Goal: Transaction & Acquisition: Purchase product/service

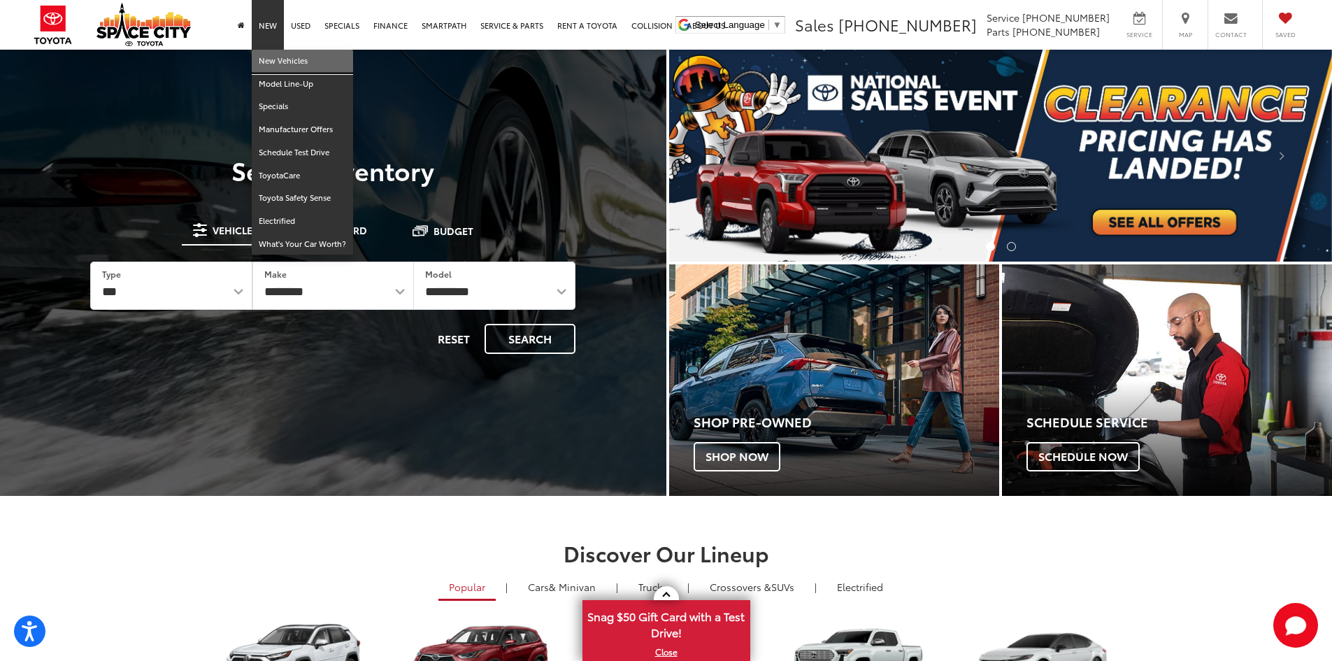
click at [280, 62] on link "New Vehicles" at bounding box center [302, 61] width 101 height 23
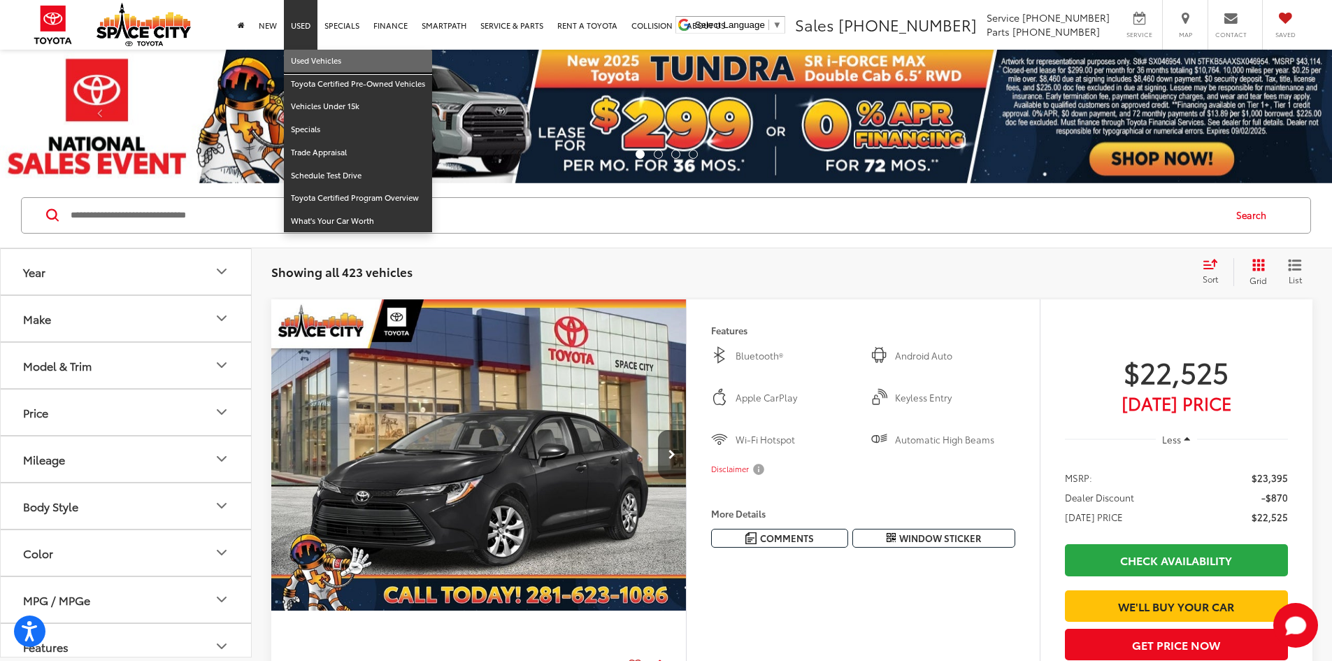
click at [302, 59] on link "Used Vehicles" at bounding box center [358, 61] width 148 height 23
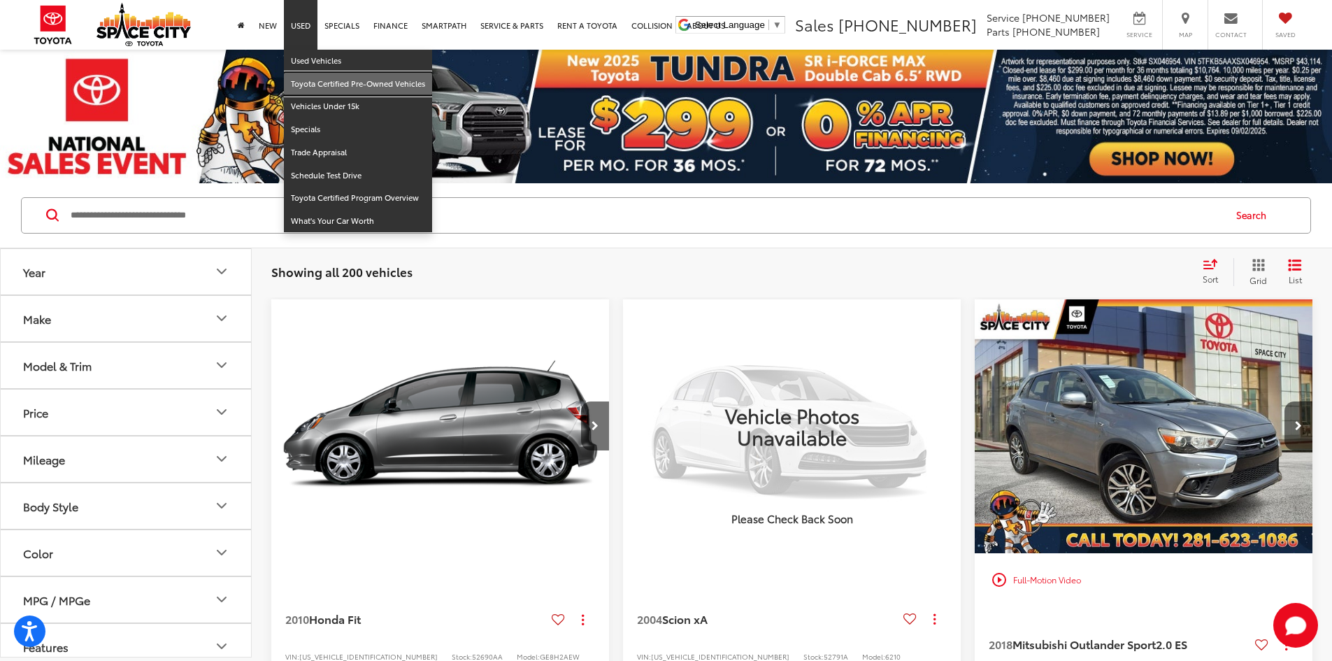
click at [346, 87] on link "Toyota Certified Pre-Owned Vehicles" at bounding box center [358, 84] width 148 height 23
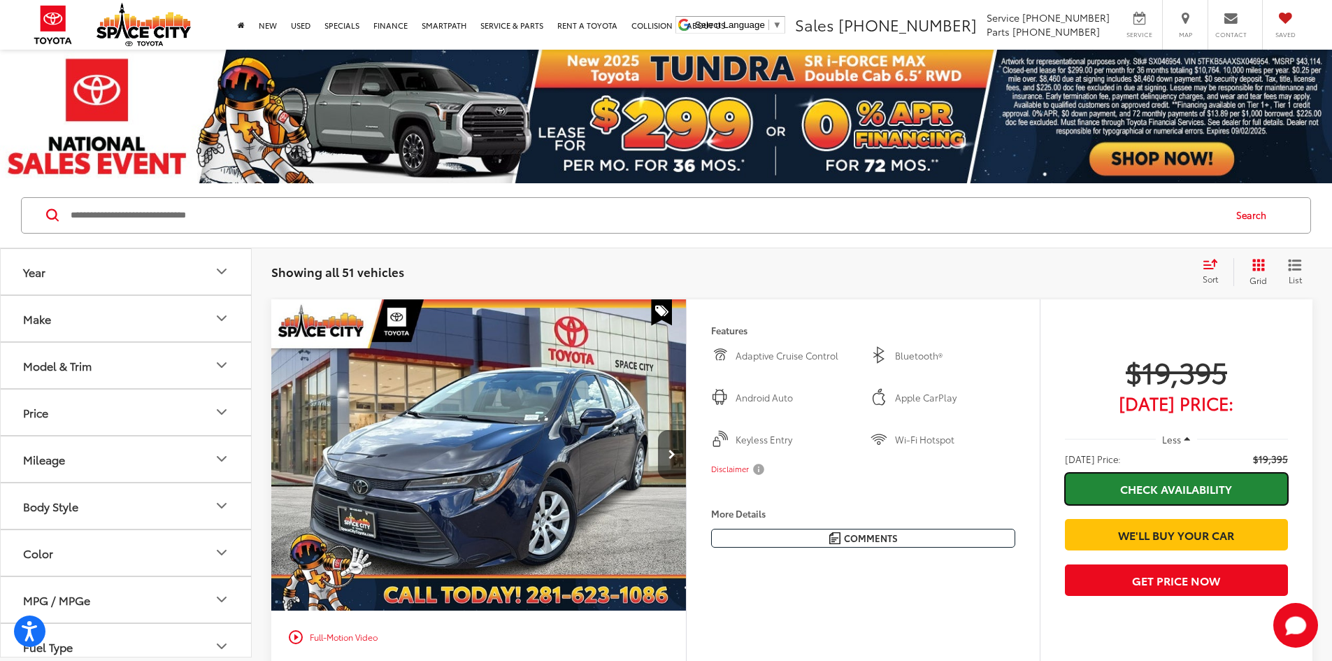
click at [1133, 490] on link "Check Availability" at bounding box center [1176, 488] width 223 height 31
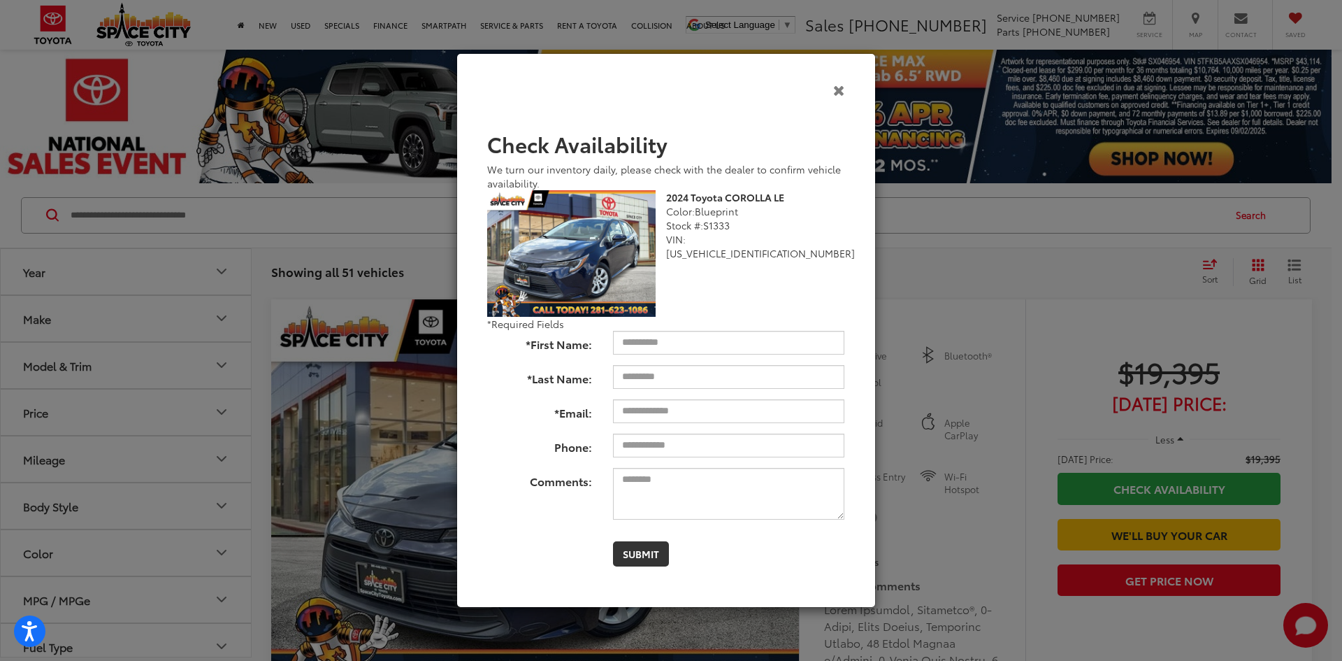
click at [837, 94] on icon "Close" at bounding box center [839, 89] width 12 height 15
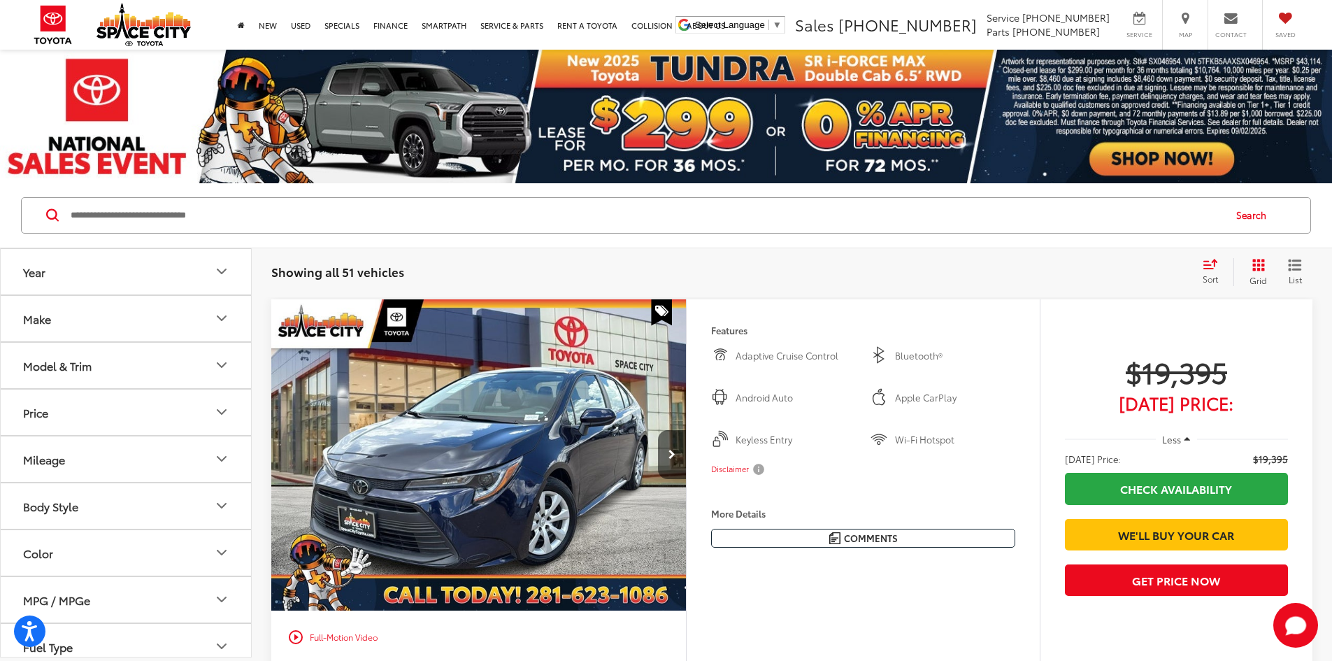
click at [1065, 512] on capital-one-entry-button at bounding box center [1065, 512] width 0 height 0
click at [1167, 550] on link "We'll Buy Your Car" at bounding box center [1176, 534] width 223 height 31
click at [1188, 550] on link "We'll Buy Your Car" at bounding box center [1176, 534] width 223 height 31
click at [1132, 596] on button "Get Price Now" at bounding box center [1176, 579] width 223 height 31
click at [1101, 596] on button "Get Price Now" at bounding box center [1176, 579] width 223 height 31
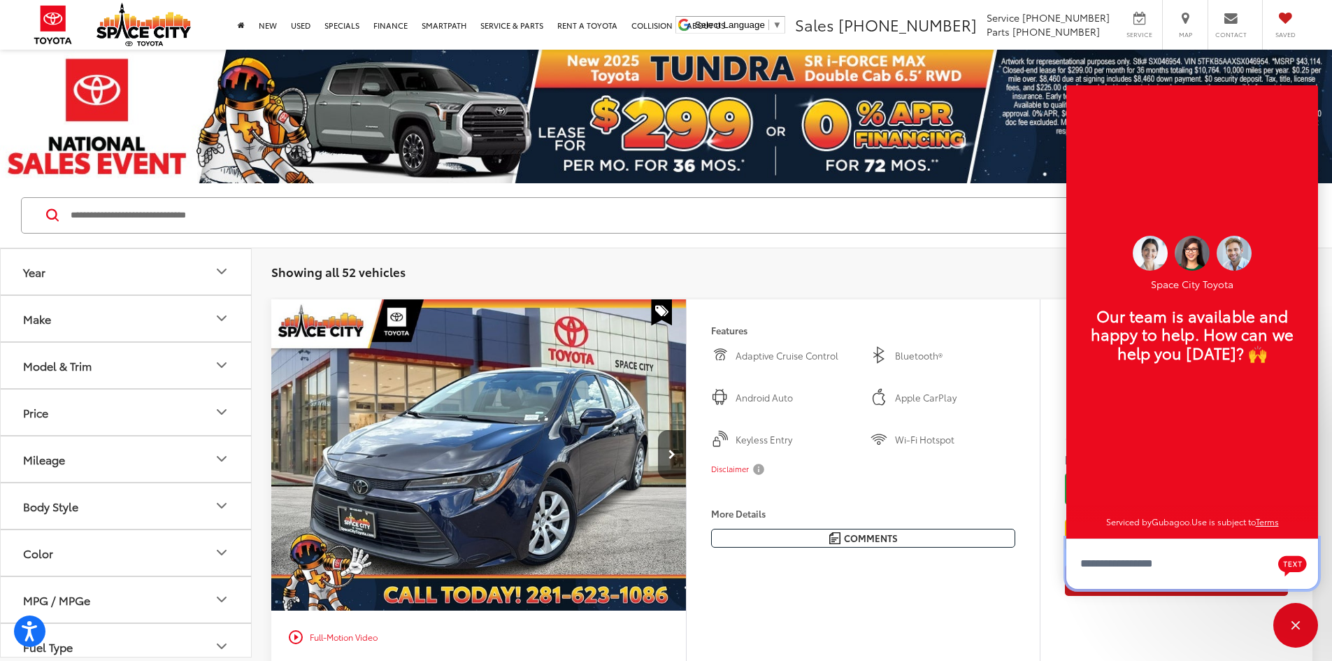
scroll to position [17, 0]
click at [975, 261] on div "Showing all 52 vehicles Clear All + 0 test Sort Price: High to Low Price: Low t…" at bounding box center [791, 272] width 1041 height 28
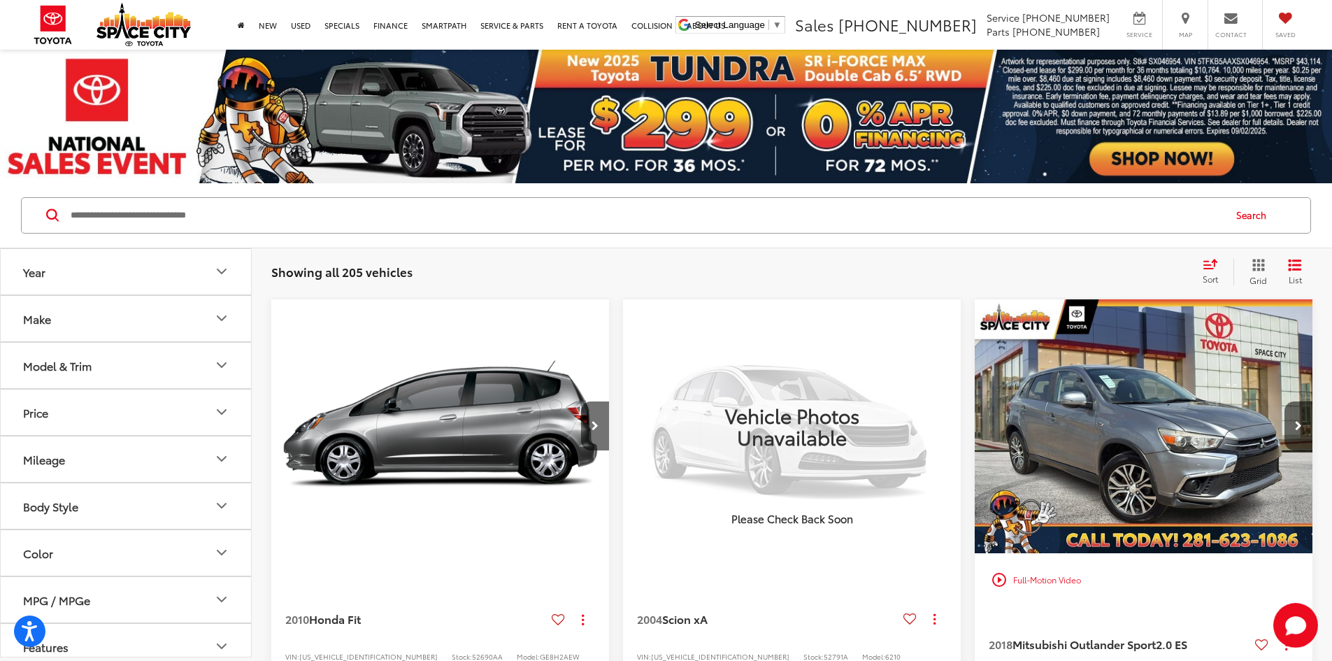
click at [1252, 268] on icon "Grid View" at bounding box center [1258, 264] width 13 height 13
click at [1258, 264] on icon "Grid View" at bounding box center [1258, 264] width 13 height 13
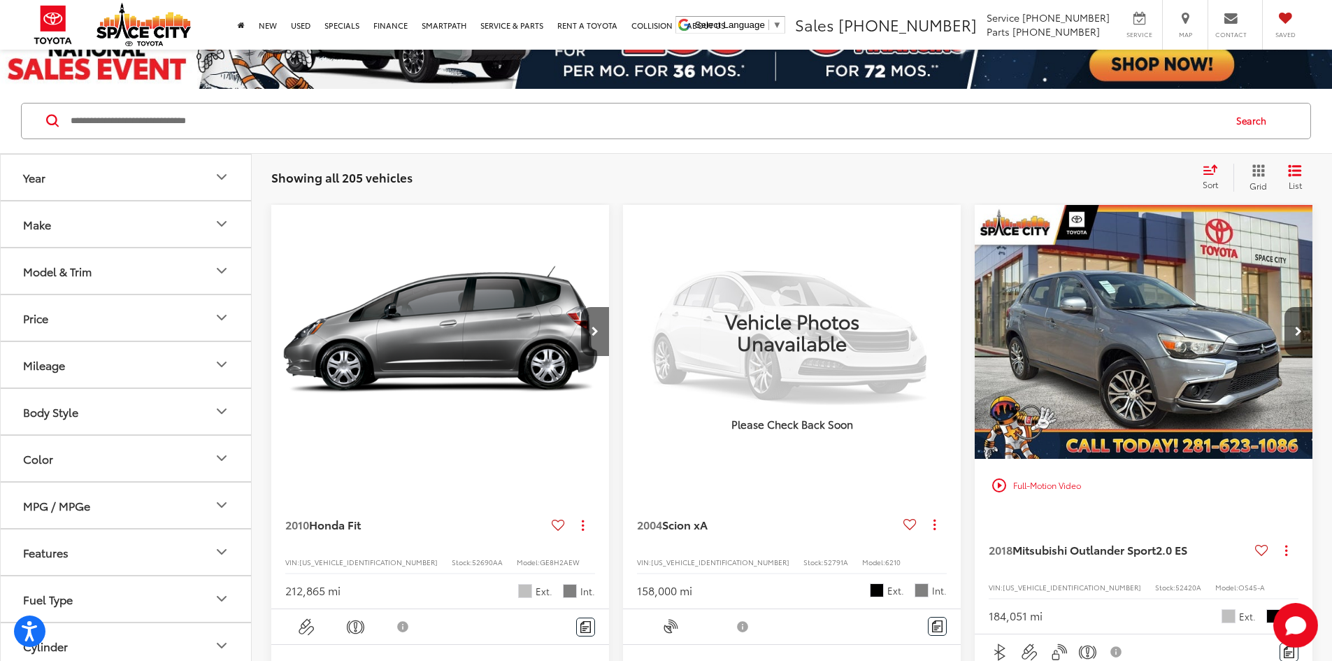
scroll to position [297, 0]
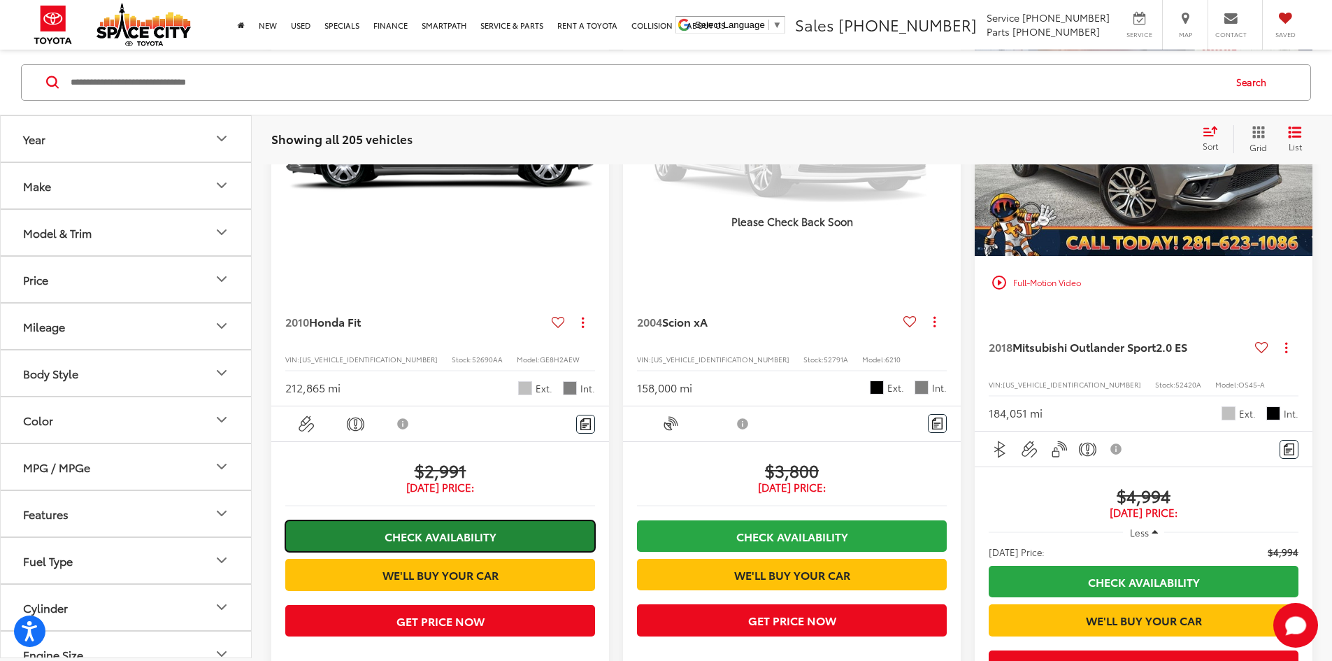
click at [395, 520] on link "Check Availability" at bounding box center [440, 535] width 310 height 31
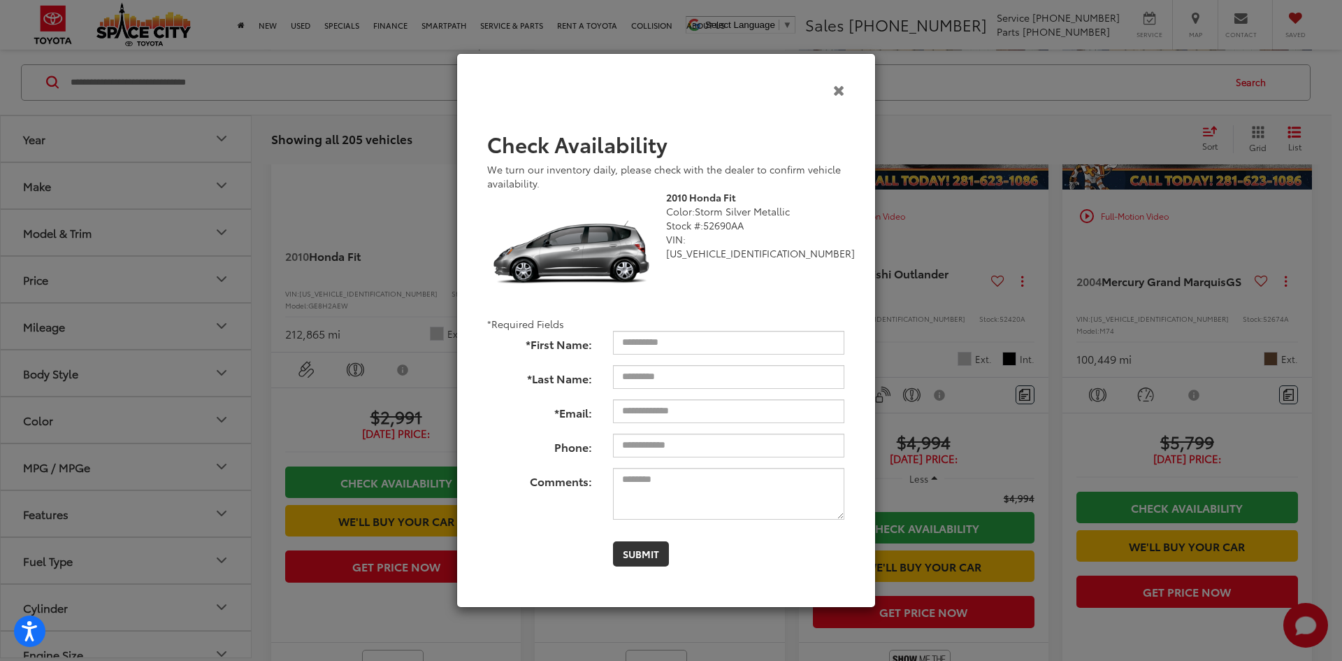
click at [838, 94] on icon "Close" at bounding box center [839, 89] width 12 height 15
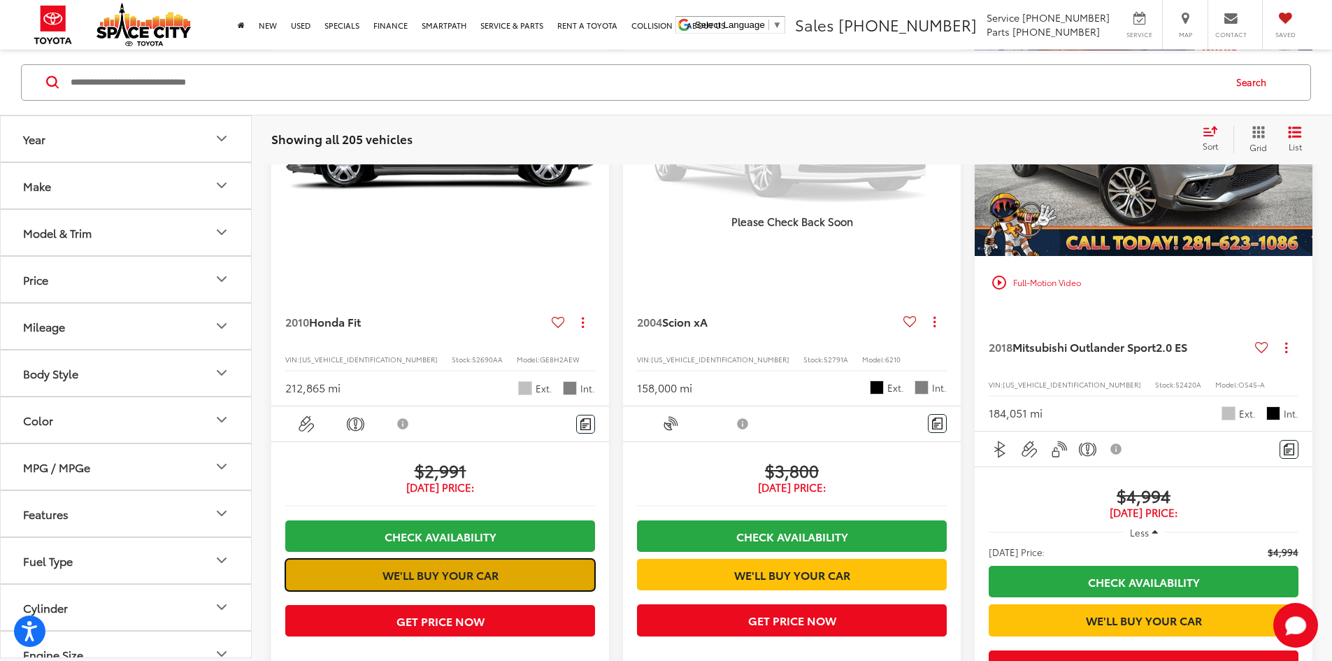
click at [385, 559] on link "We'll Buy Your Car" at bounding box center [440, 574] width 310 height 31
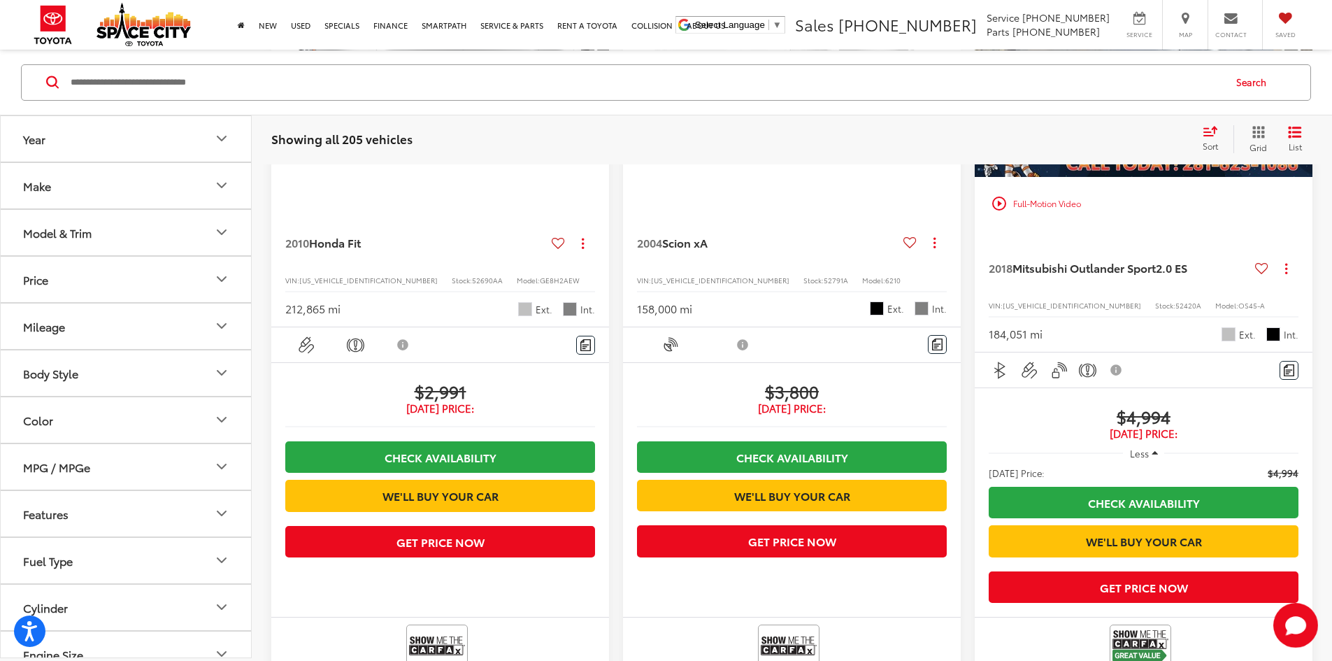
scroll to position [378, 0]
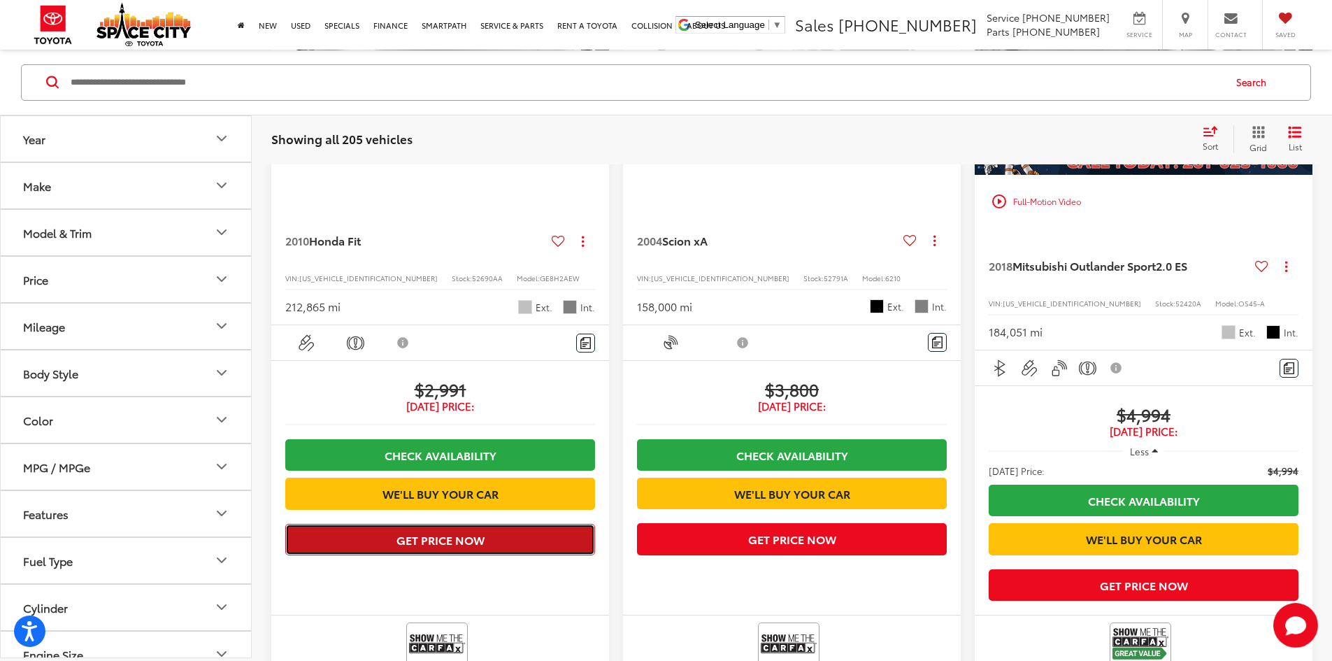
click at [459, 524] on button "Get Price Now" at bounding box center [440, 539] width 310 height 31
click at [452, 524] on button "Get Price Now" at bounding box center [440, 539] width 310 height 31
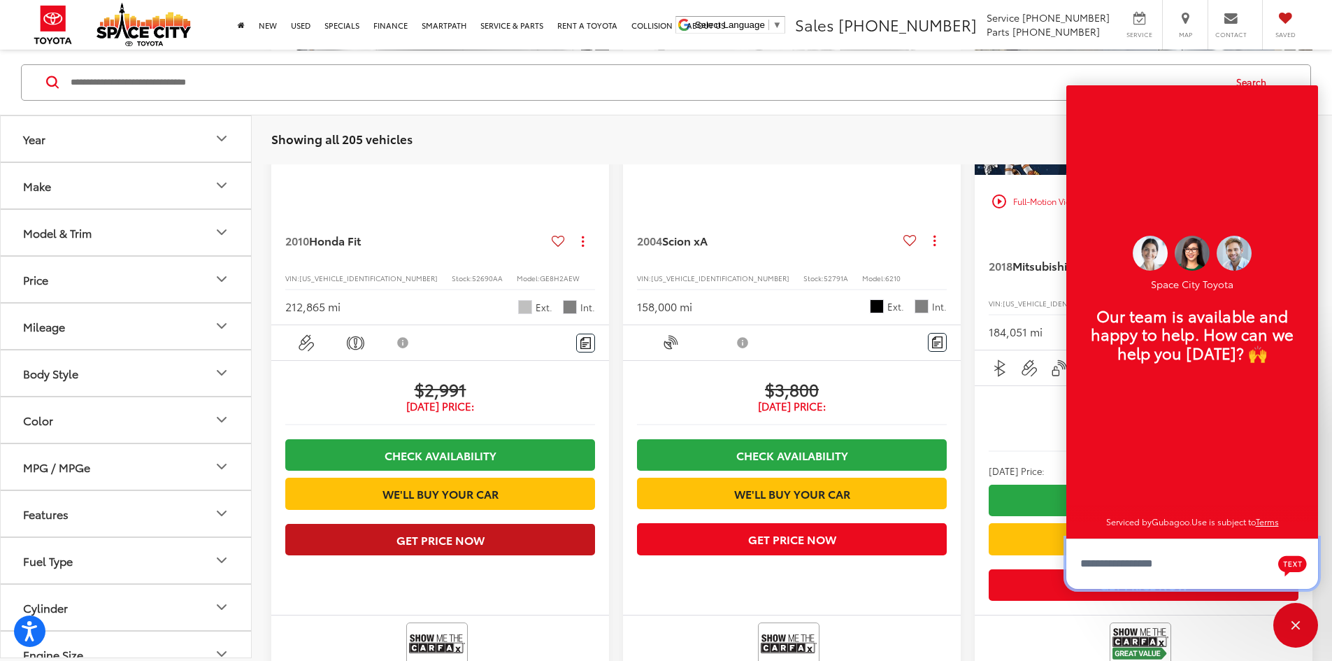
scroll to position [17, 0]
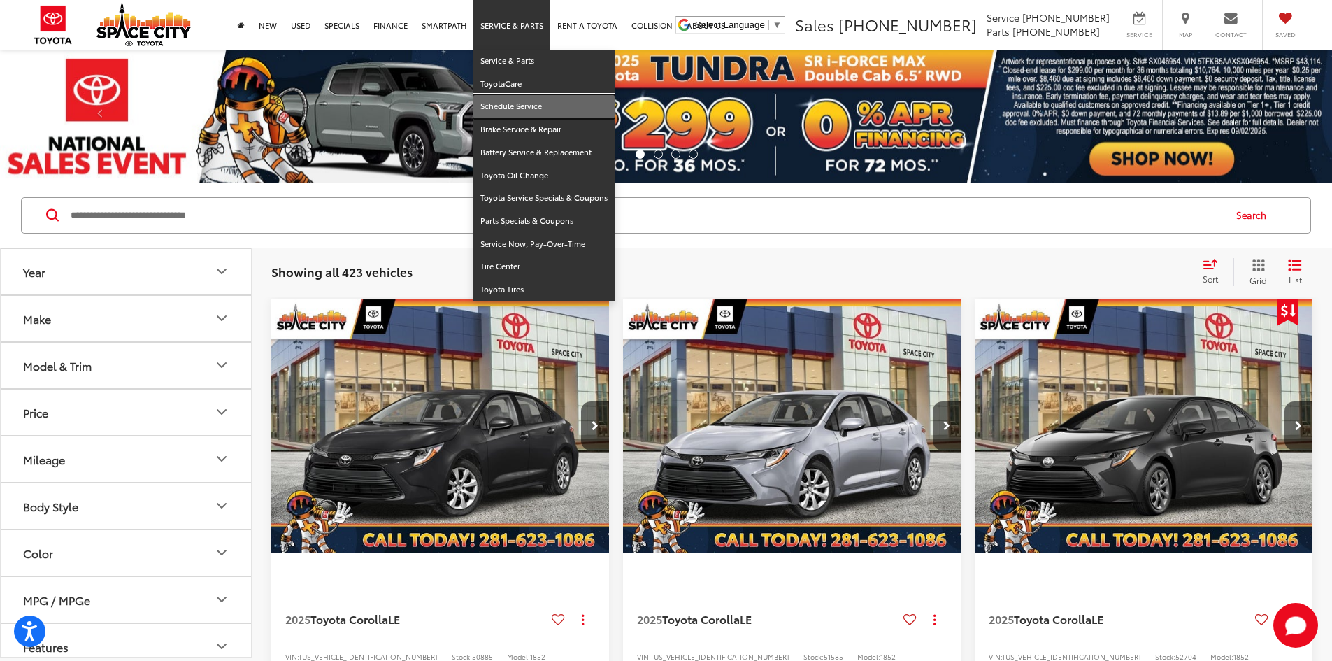
click at [543, 109] on link "Schedule Service" at bounding box center [543, 106] width 141 height 23
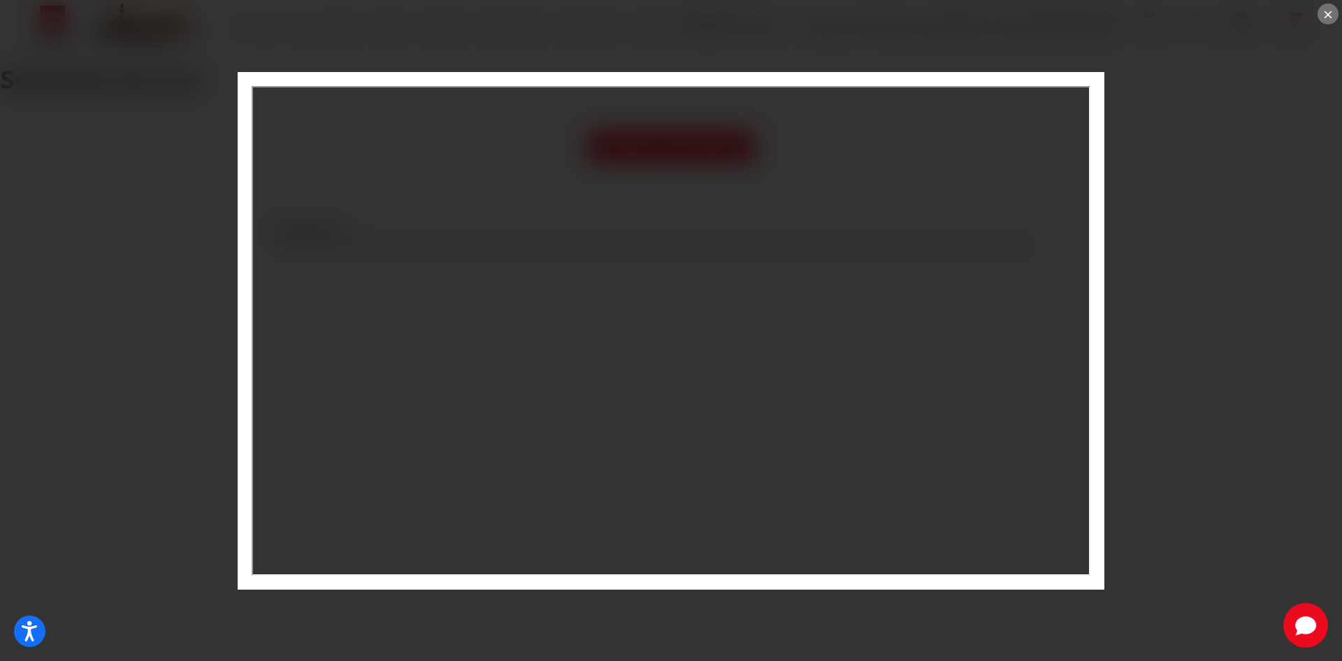
click at [1326, 11] on div "×" at bounding box center [1328, 13] width 21 height 21
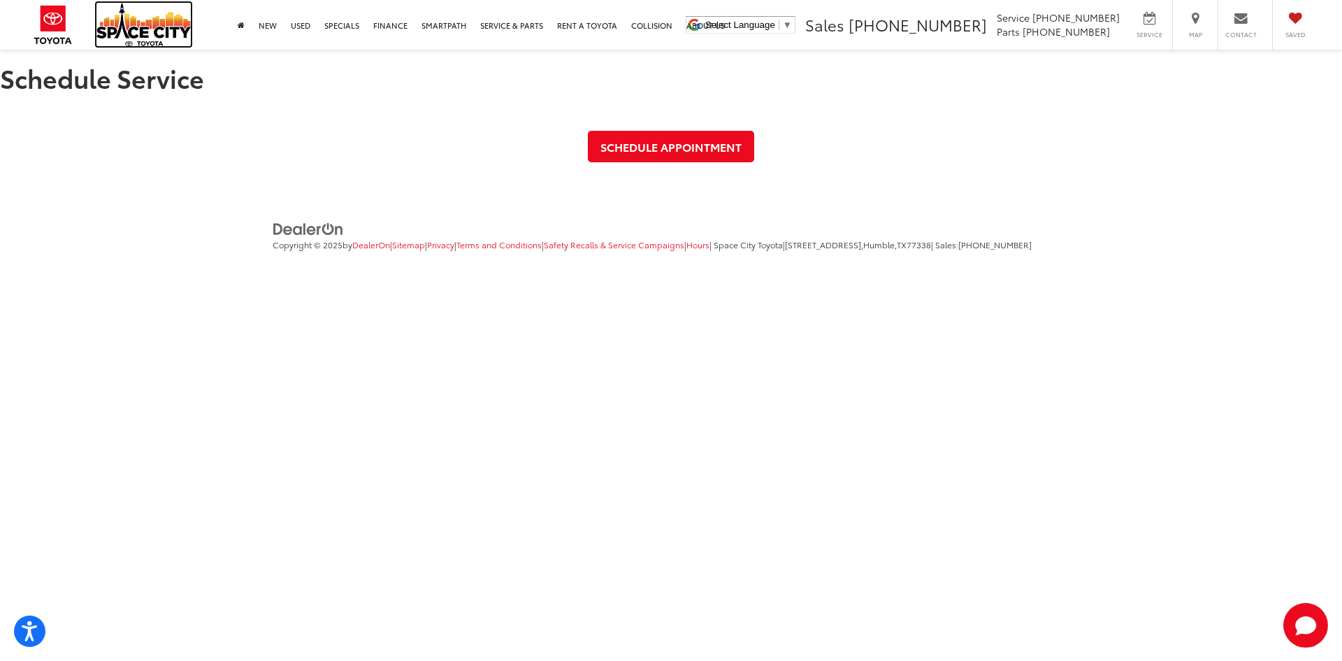
click at [120, 37] on img at bounding box center [143, 24] width 94 height 43
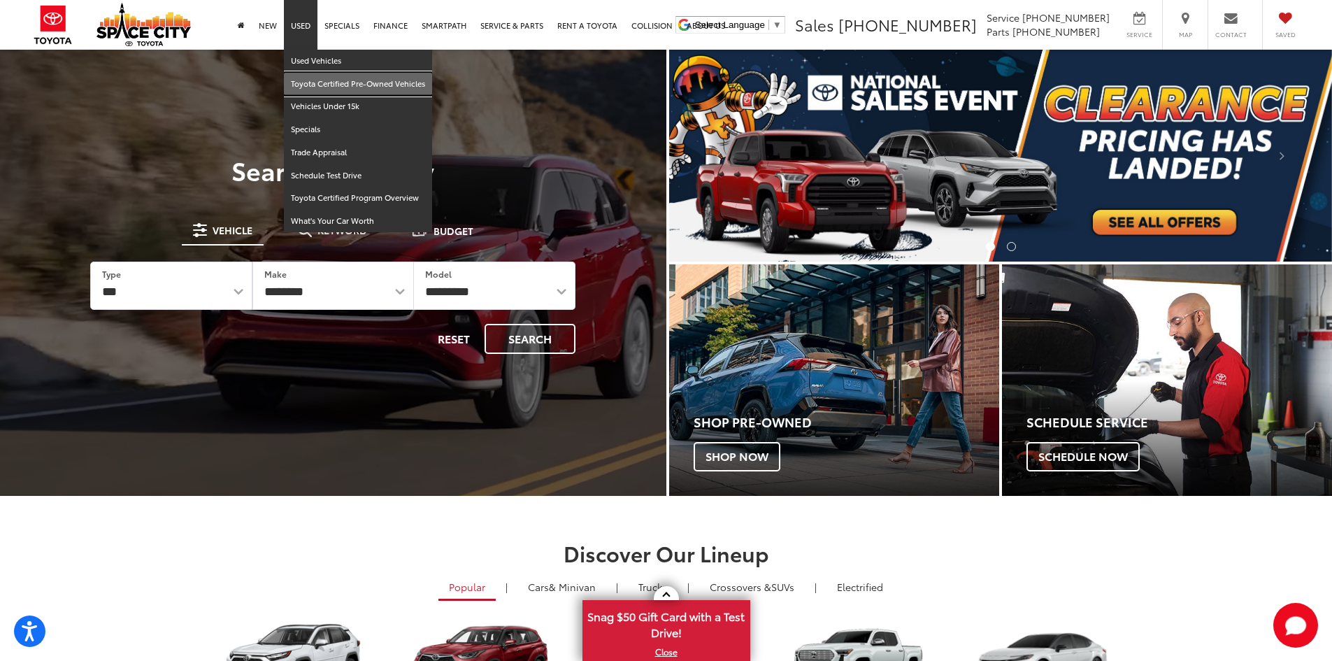
click at [318, 80] on link "Toyota Certified Pre-Owned Vehicles" at bounding box center [358, 84] width 148 height 23
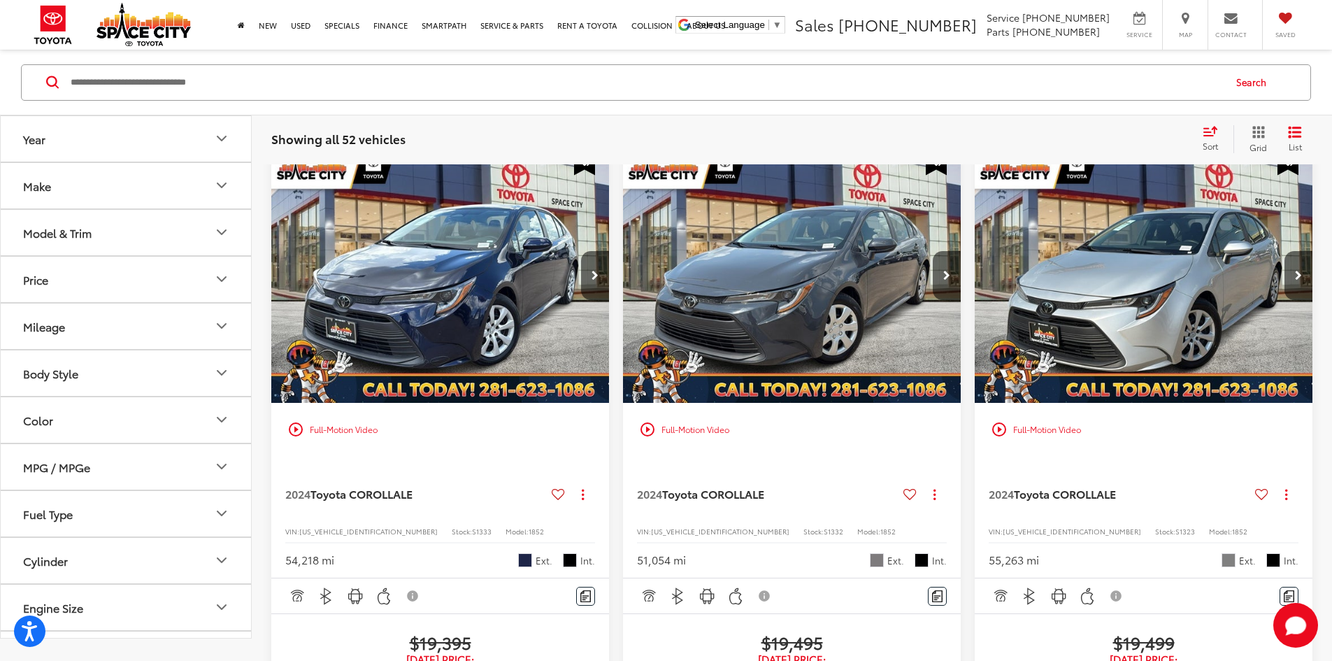
scroll to position [157, 0]
